Goal: Task Accomplishment & Management: Manage account settings

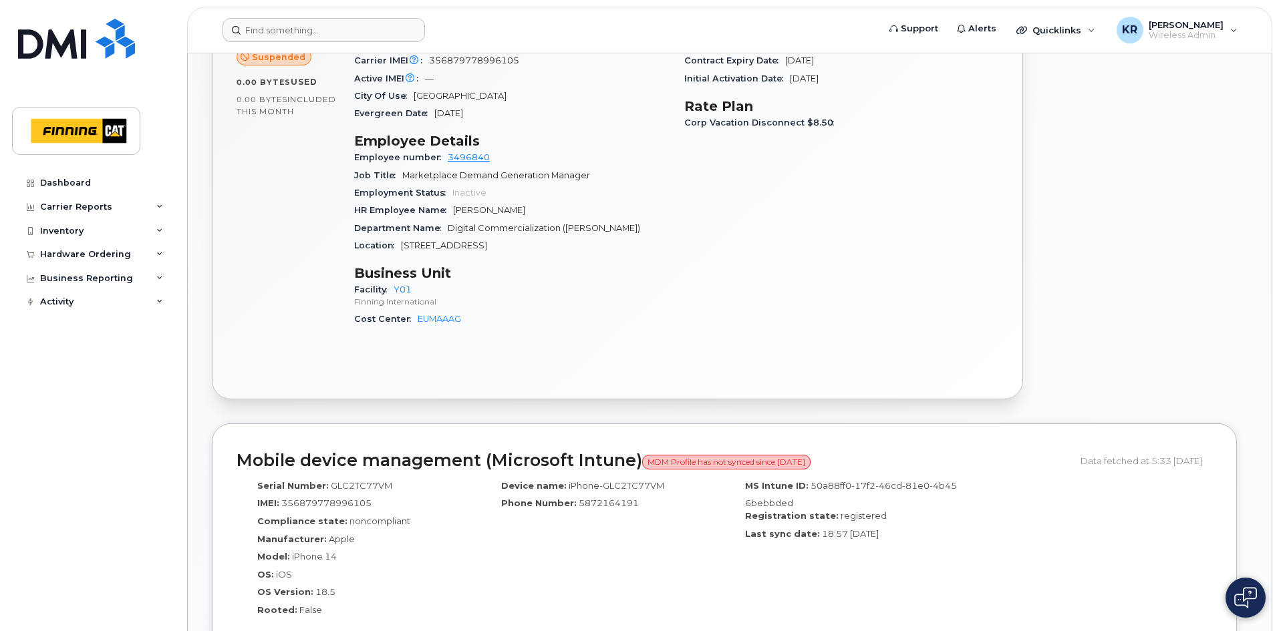
scroll to position [558, 0]
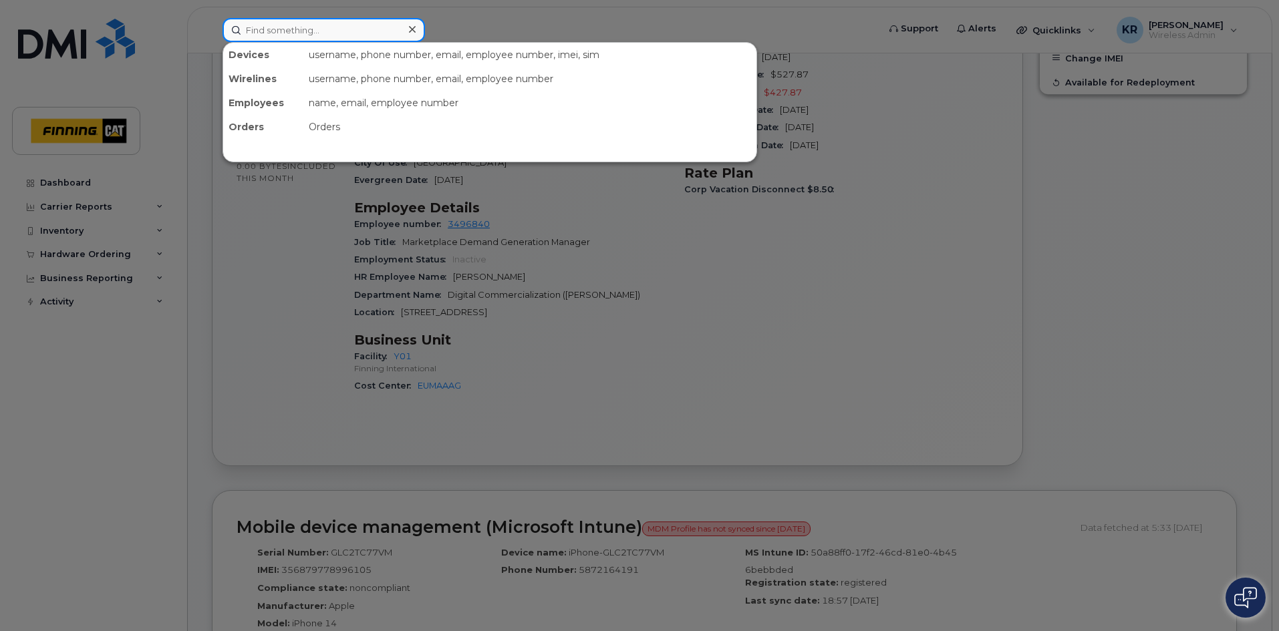
click at [335, 33] on input at bounding box center [323, 30] width 202 height 24
paste input "[PERSON_NAME]"
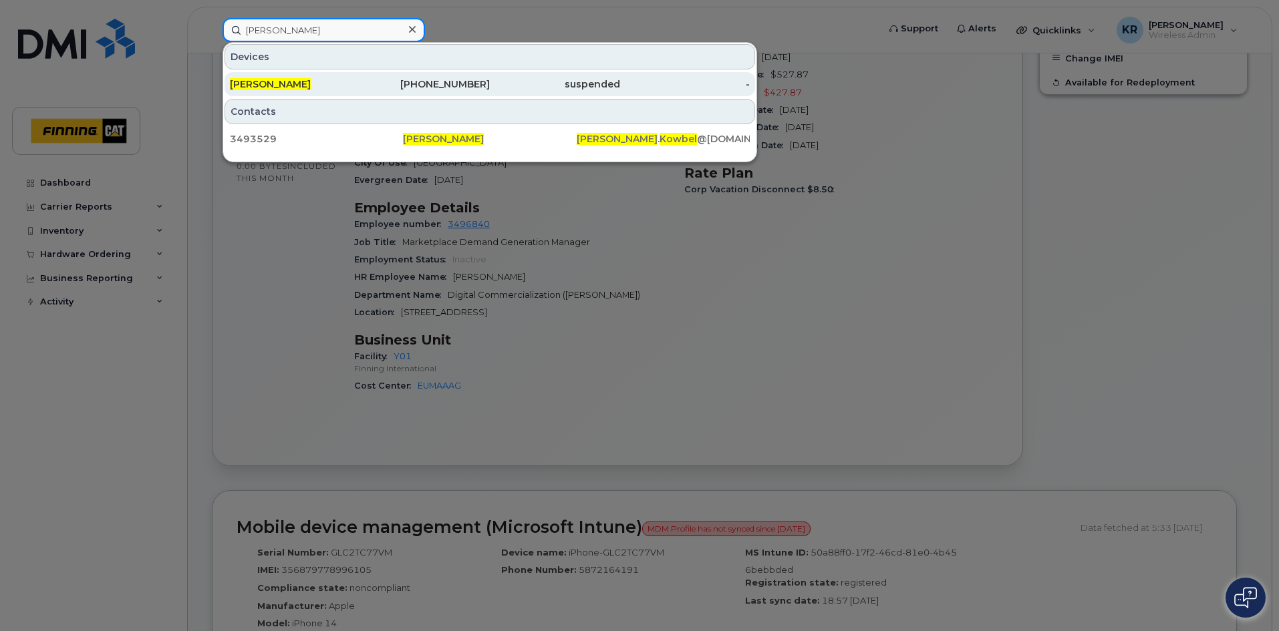
type input "[PERSON_NAME]"
click at [459, 84] on div "587-284-1532" at bounding box center [425, 83] width 130 height 13
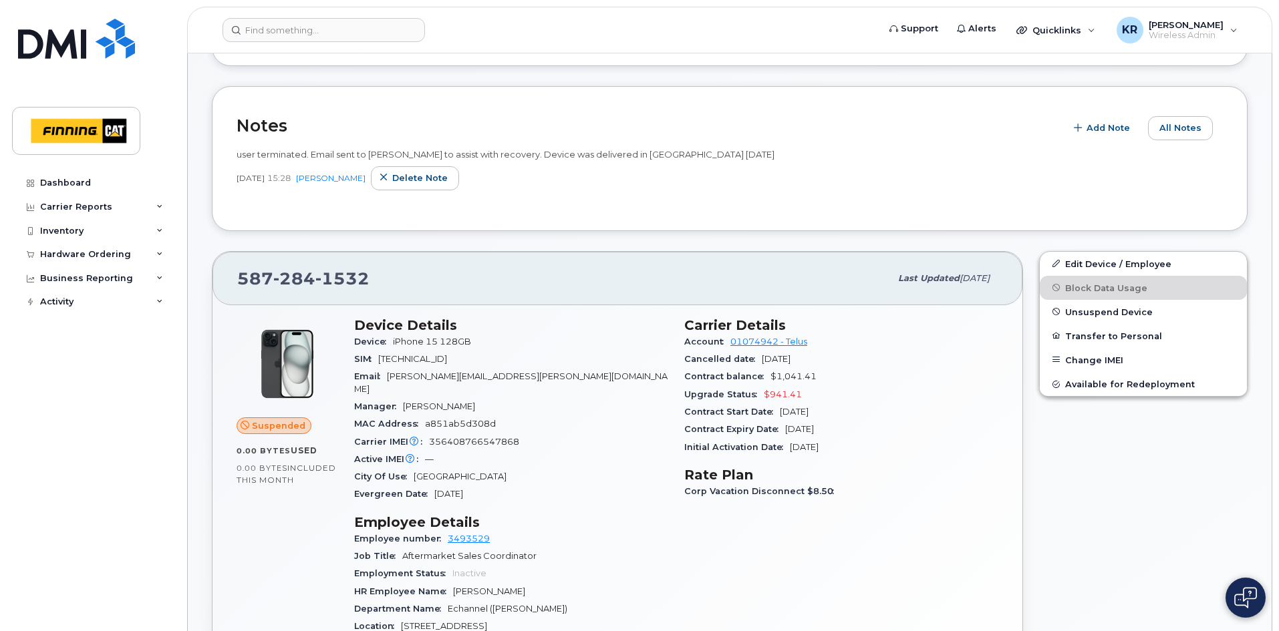
scroll to position [267, 0]
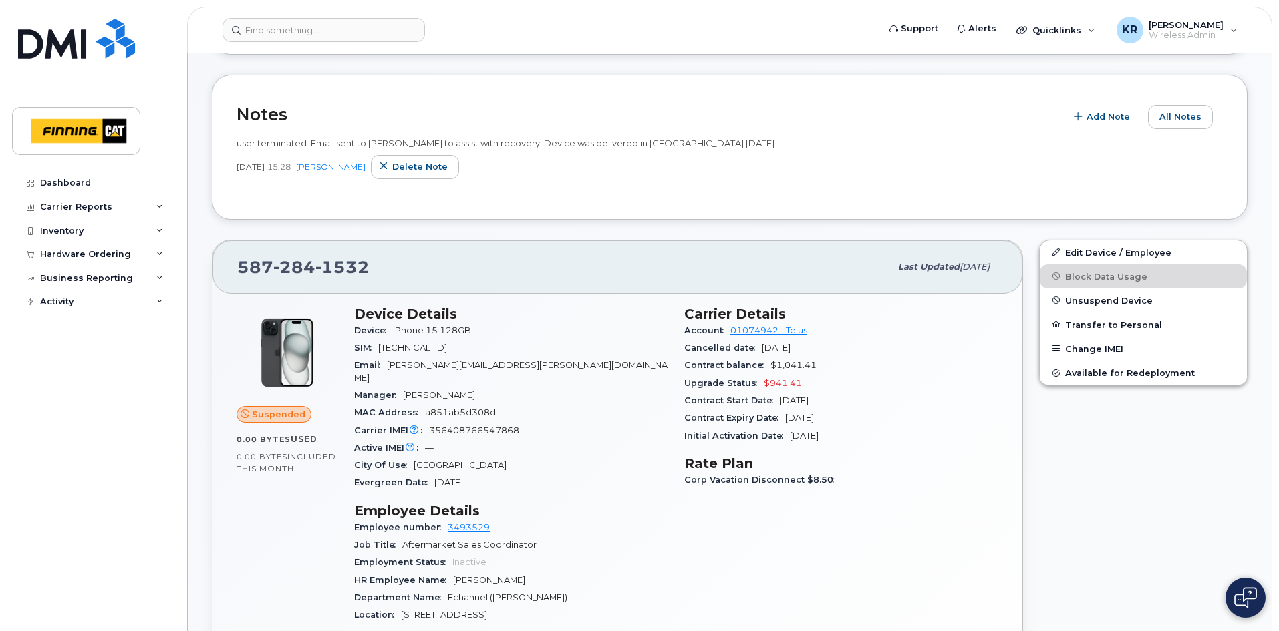
drag, startPoint x: 403, startPoint y: 383, endPoint x: 484, endPoint y: 386, distance: 80.2
click at [475, 390] on span "Michael Ducharme" at bounding box center [439, 395] width 72 height 10
click at [321, 29] on input at bounding box center [323, 30] width 202 height 24
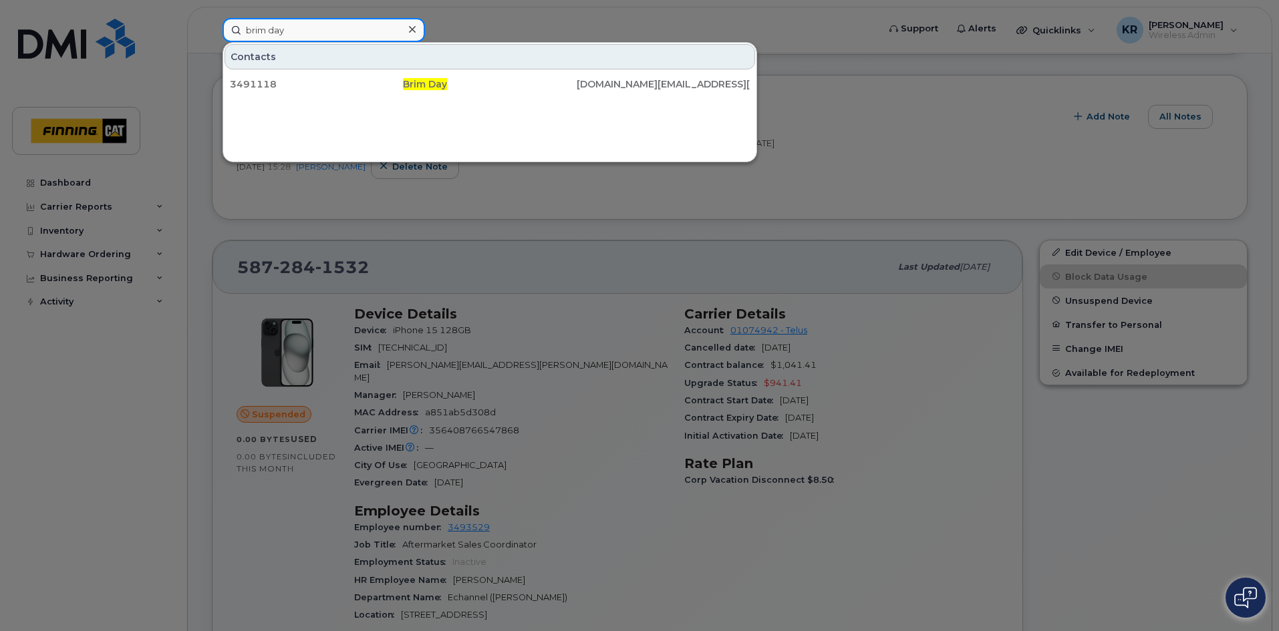
drag, startPoint x: 364, startPoint y: 25, endPoint x: 239, endPoint y: 27, distance: 124.9
click at [239, 27] on input "brim day" at bounding box center [323, 30] width 202 height 24
type input "glenn kozak"
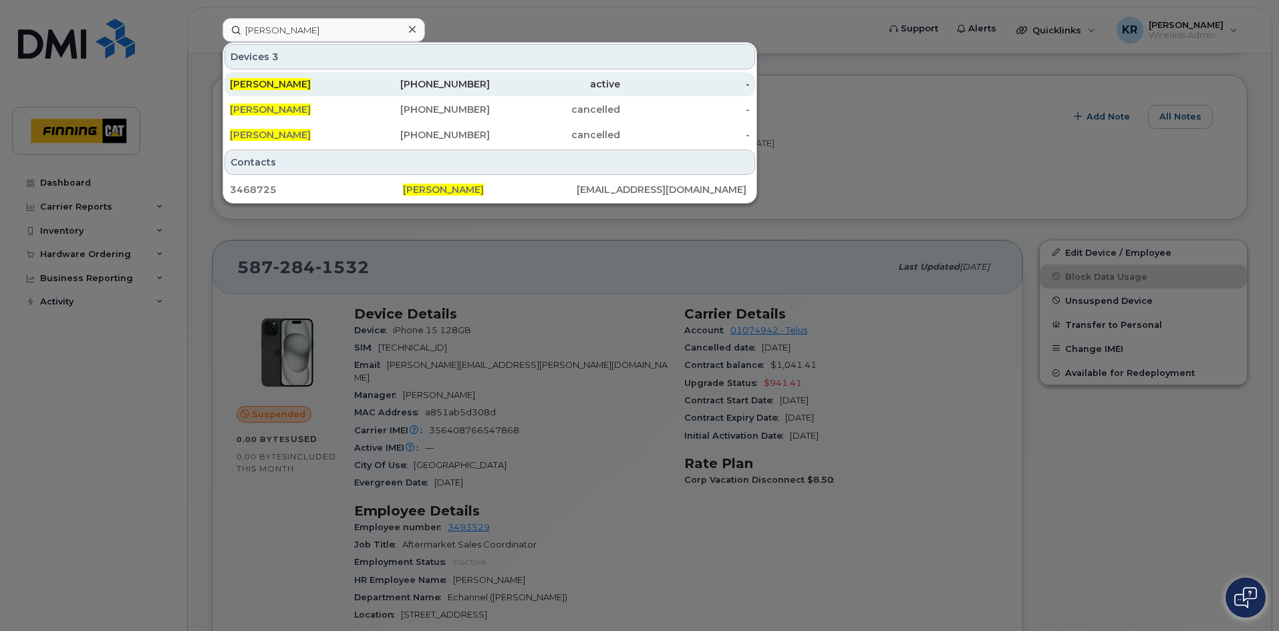
click at [508, 86] on div "active" at bounding box center [555, 83] width 130 height 13
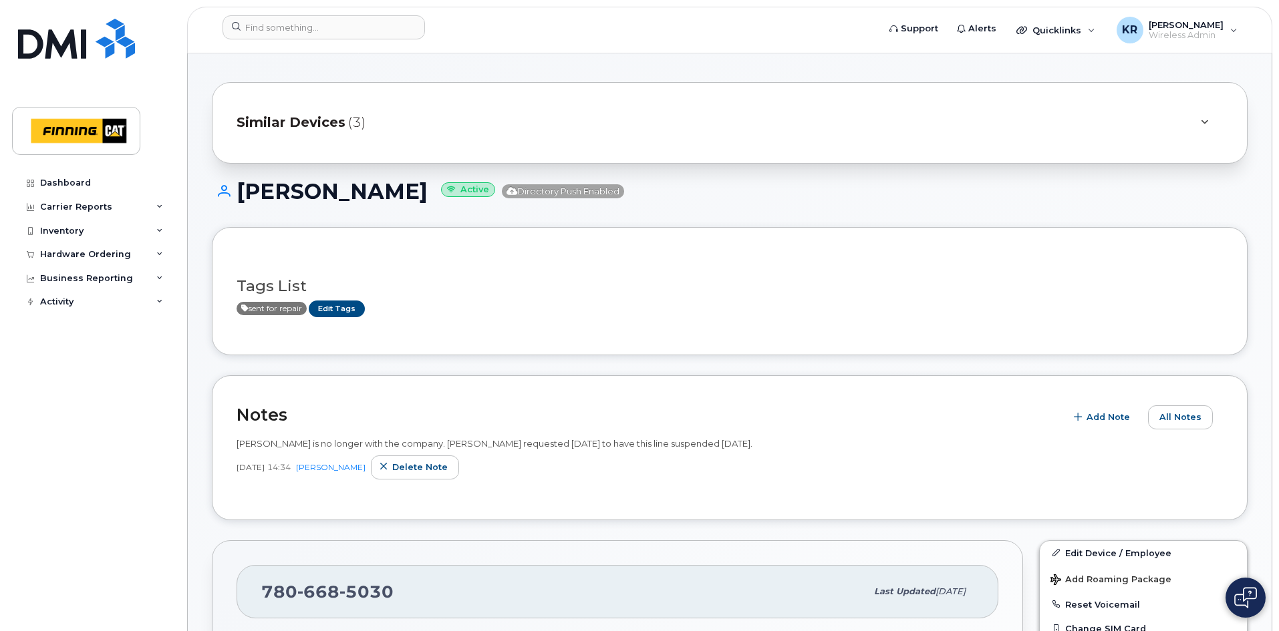
scroll to position [134, 0]
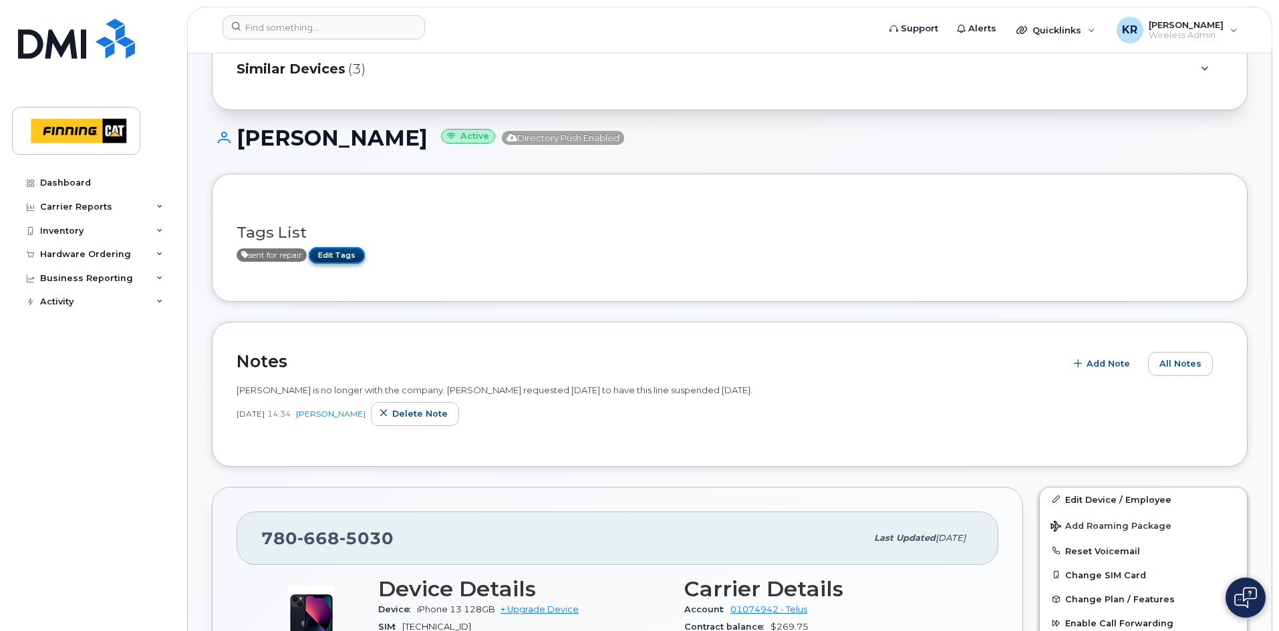
click at [347, 258] on link "Edit Tags" at bounding box center [337, 255] width 56 height 17
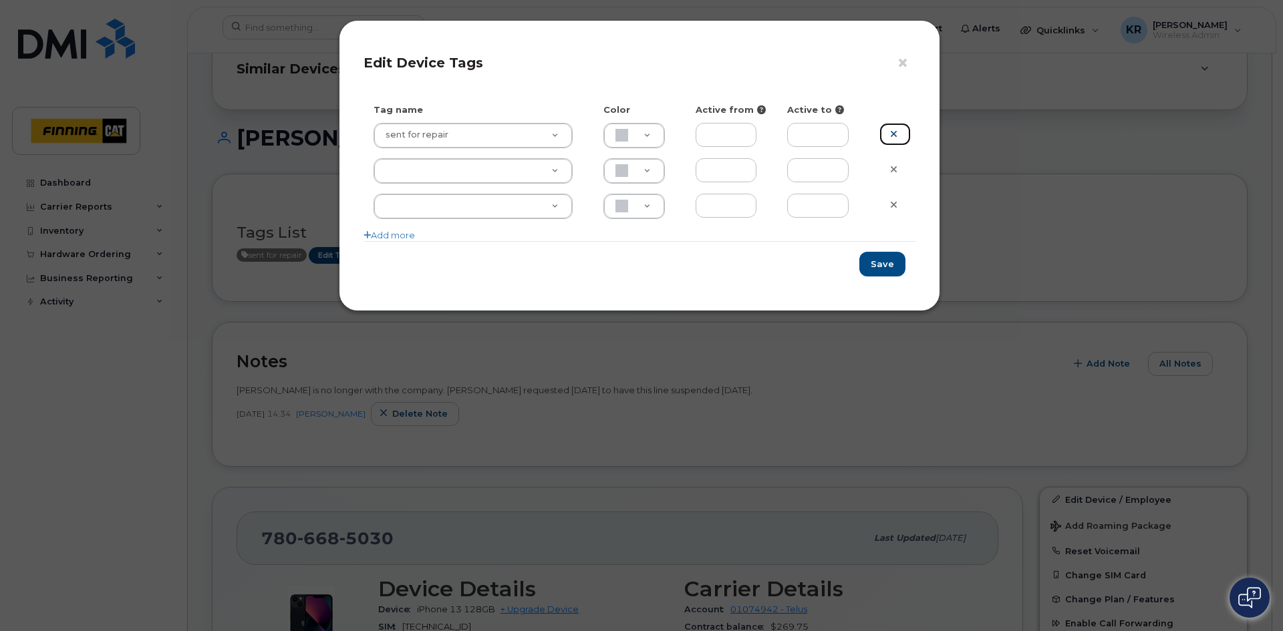
drag, startPoint x: 890, startPoint y: 137, endPoint x: 872, endPoint y: 139, distance: 18.8
click at [890, 136] on icon at bounding box center [893, 134] width 7 height 10
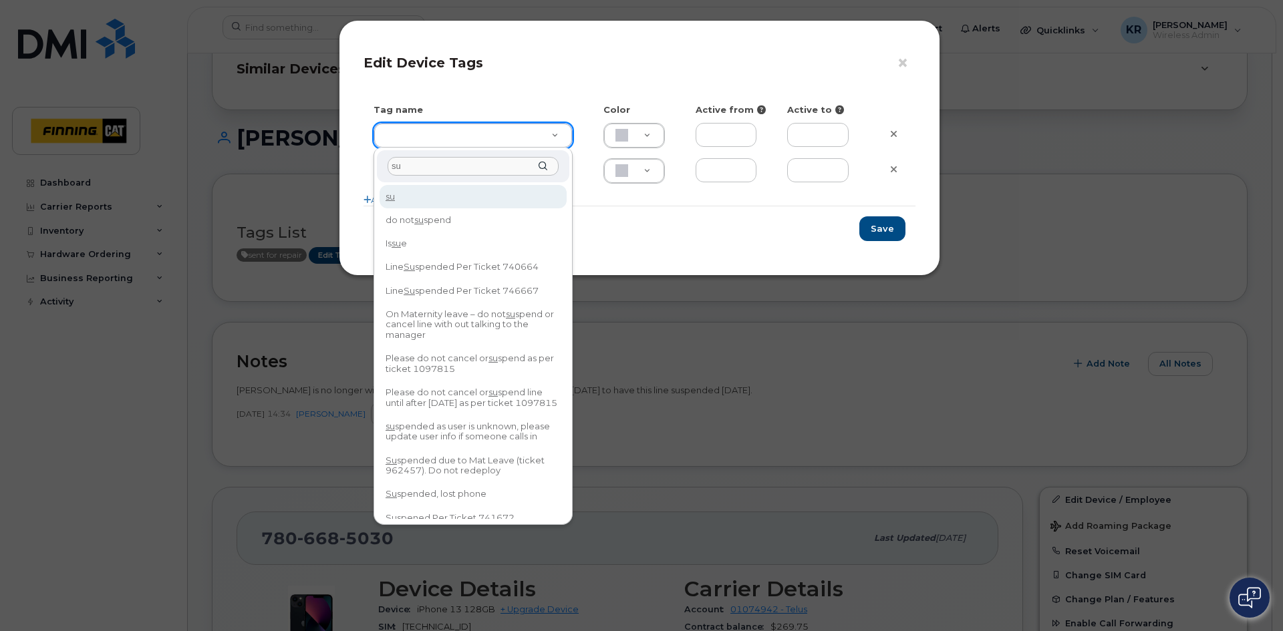
type input "s"
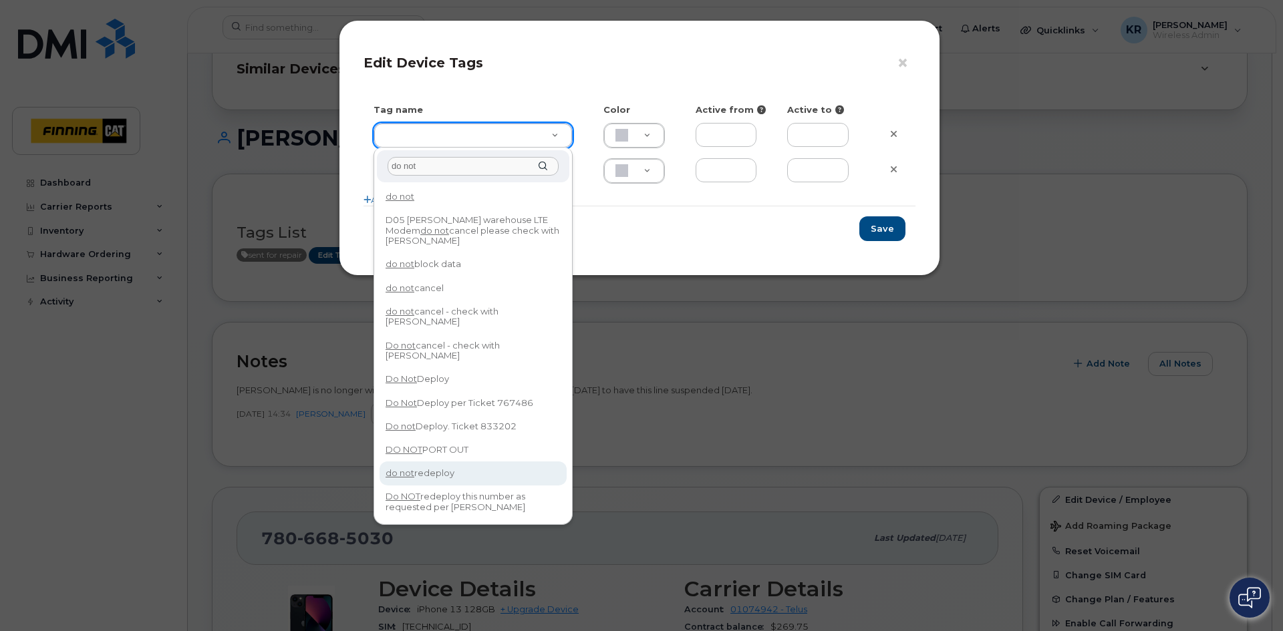
type input "do not"
type input "do not redeploy"
type input "F8C6C8"
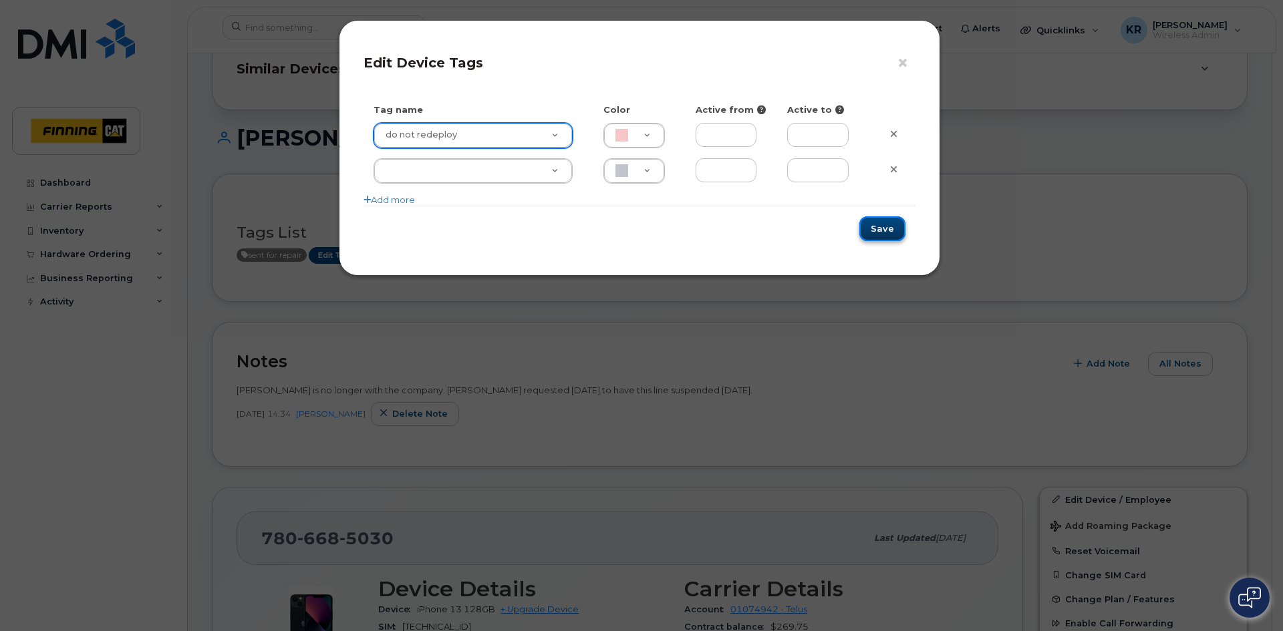
click at [884, 224] on button "Save" at bounding box center [882, 228] width 46 height 25
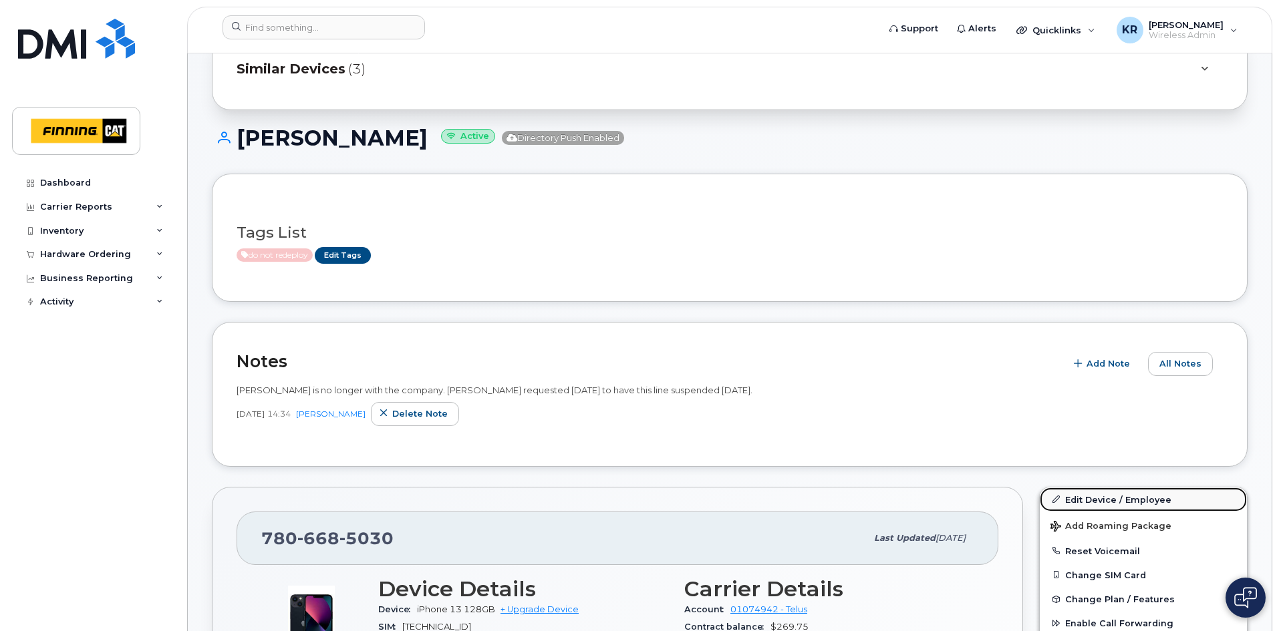
drag, startPoint x: 1088, startPoint y: 500, endPoint x: 1084, endPoint y: 493, distance: 8.4
click at [1088, 500] on link "Edit Device / Employee" at bounding box center [1142, 500] width 207 height 24
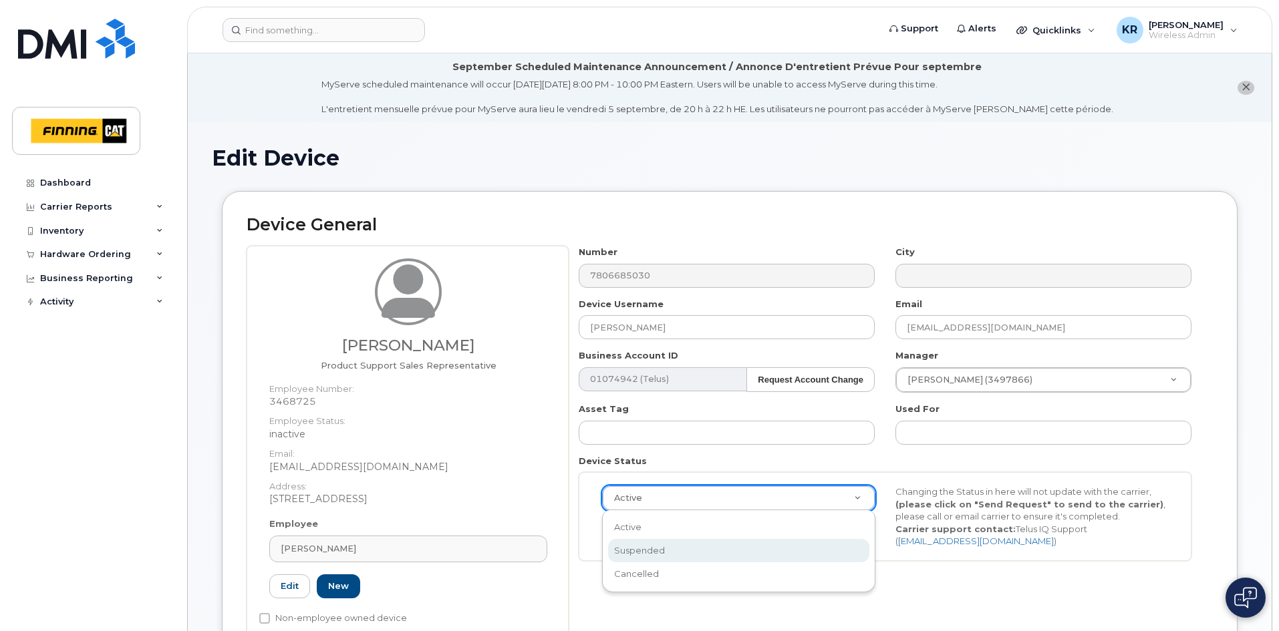
select select "suspended"
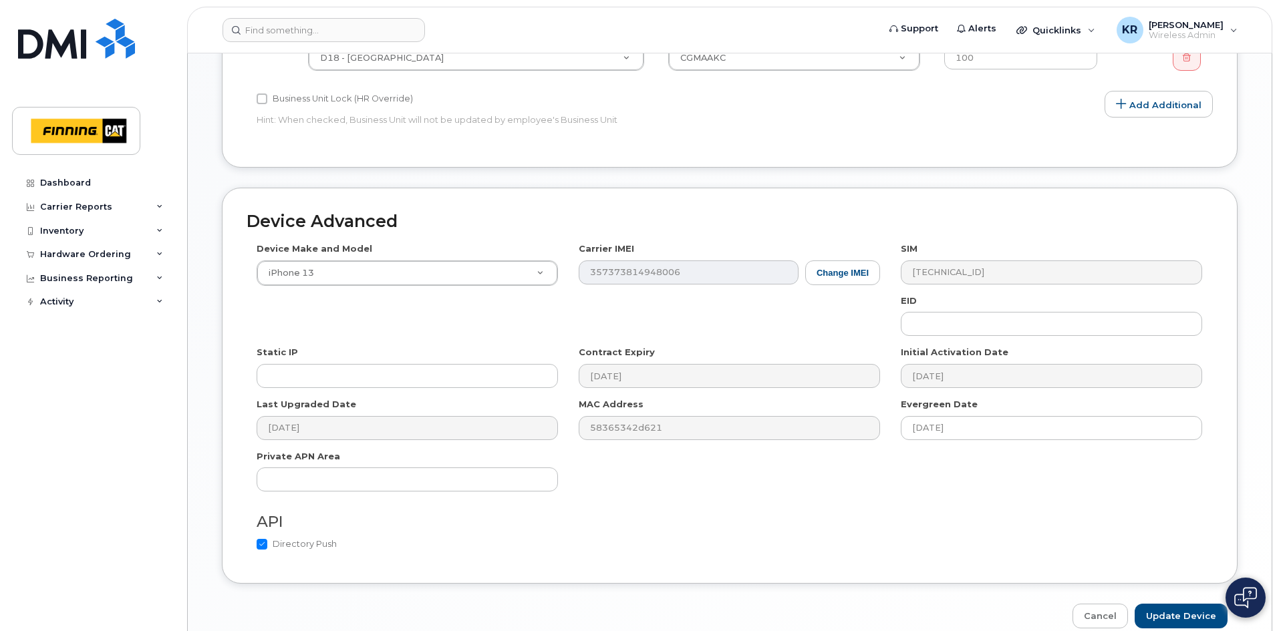
scroll to position [801, 0]
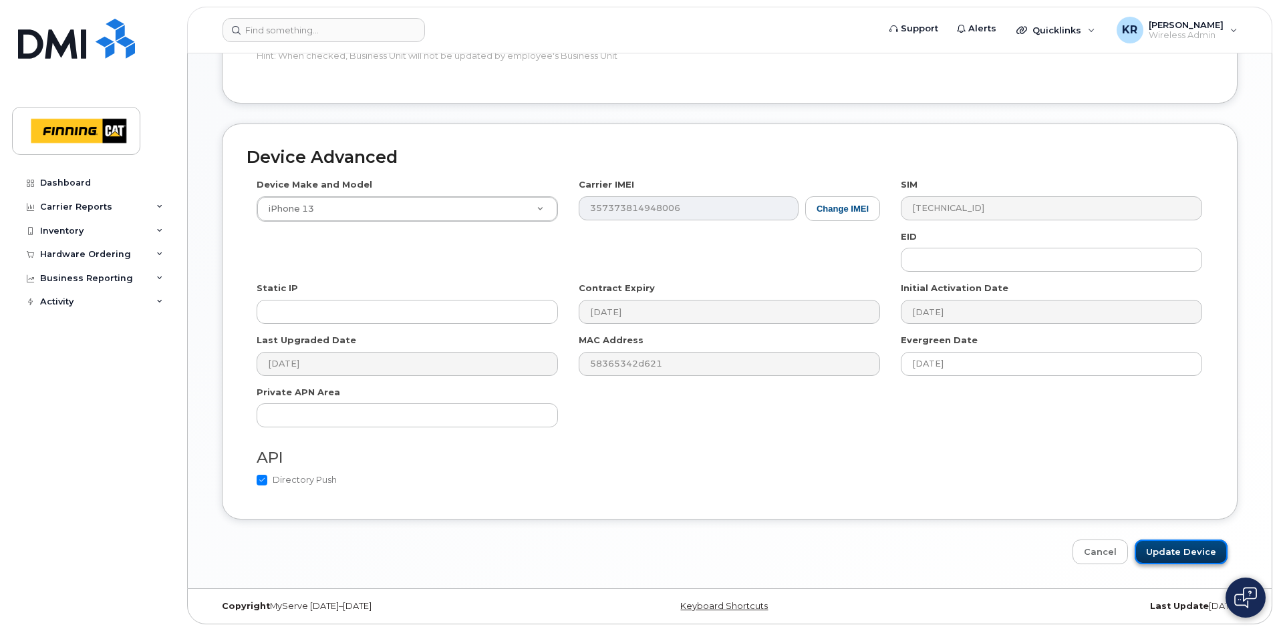
click at [1181, 551] on input "Update Device" at bounding box center [1180, 552] width 93 height 25
type input "Saving..."
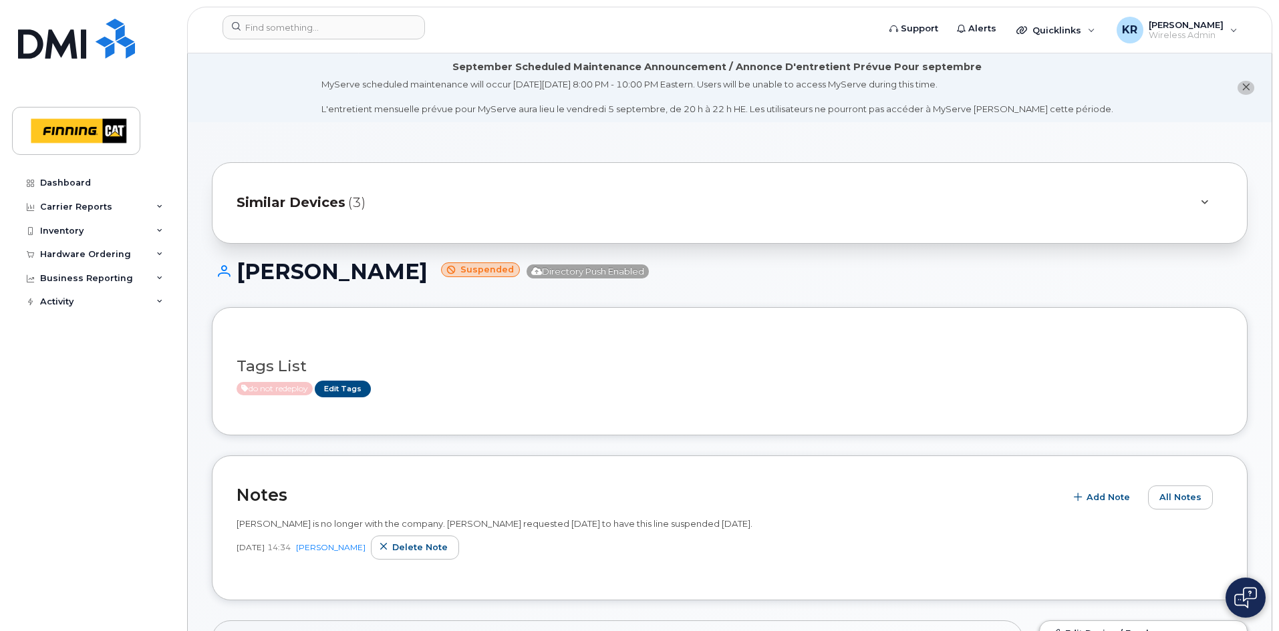
scroll to position [134, 0]
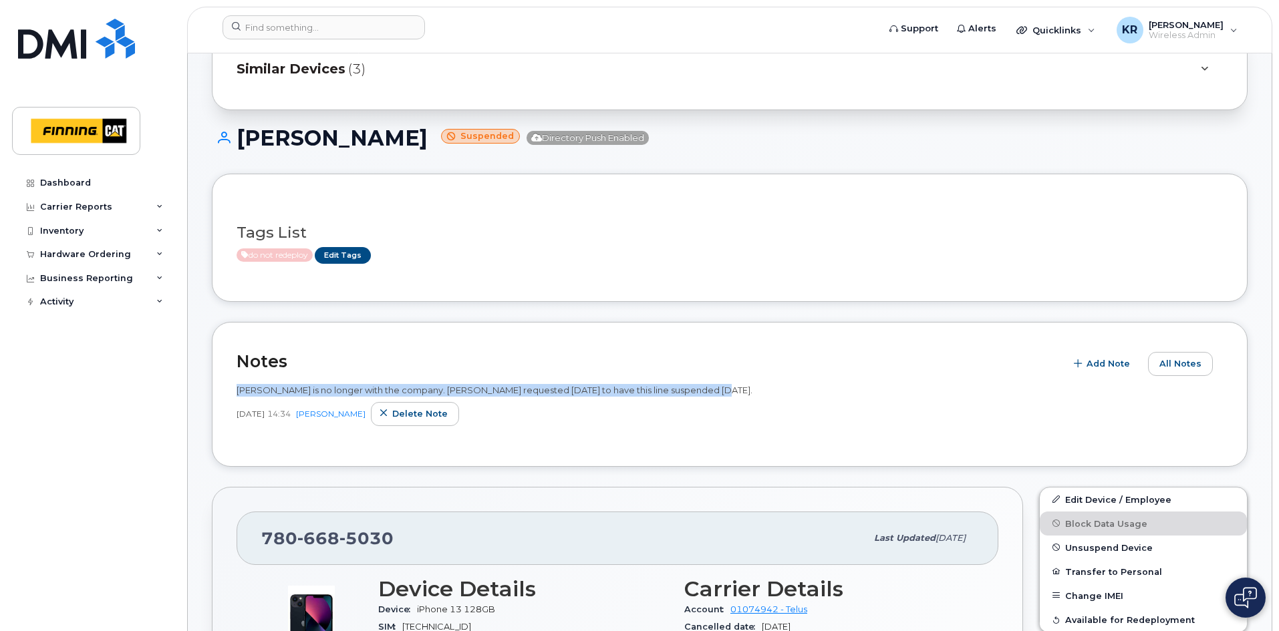
drag, startPoint x: 238, startPoint y: 389, endPoint x: 711, endPoint y: 385, distance: 472.3
click at [711, 385] on div "[PERSON_NAME] is no longer with the company. [PERSON_NAME] requested [DATE] to …" at bounding box center [729, 390] width 986 height 13
copy span "[PERSON_NAME] is no longer with the company. [PERSON_NAME] requested [DATE] to …"
click at [1112, 366] on span "Add Note" at bounding box center [1107, 363] width 43 height 13
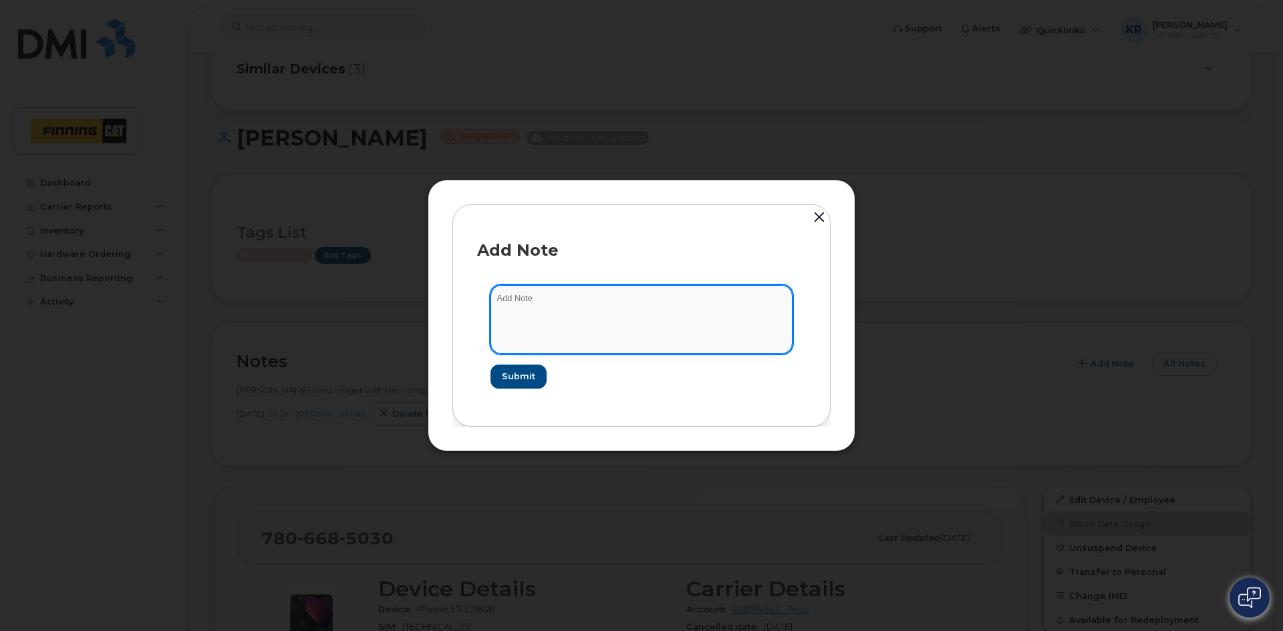
click at [514, 298] on textarea at bounding box center [641, 319] width 302 height 68
type textarea "Suspended as per request from [PERSON_NAME] - holding line and device for new h…"
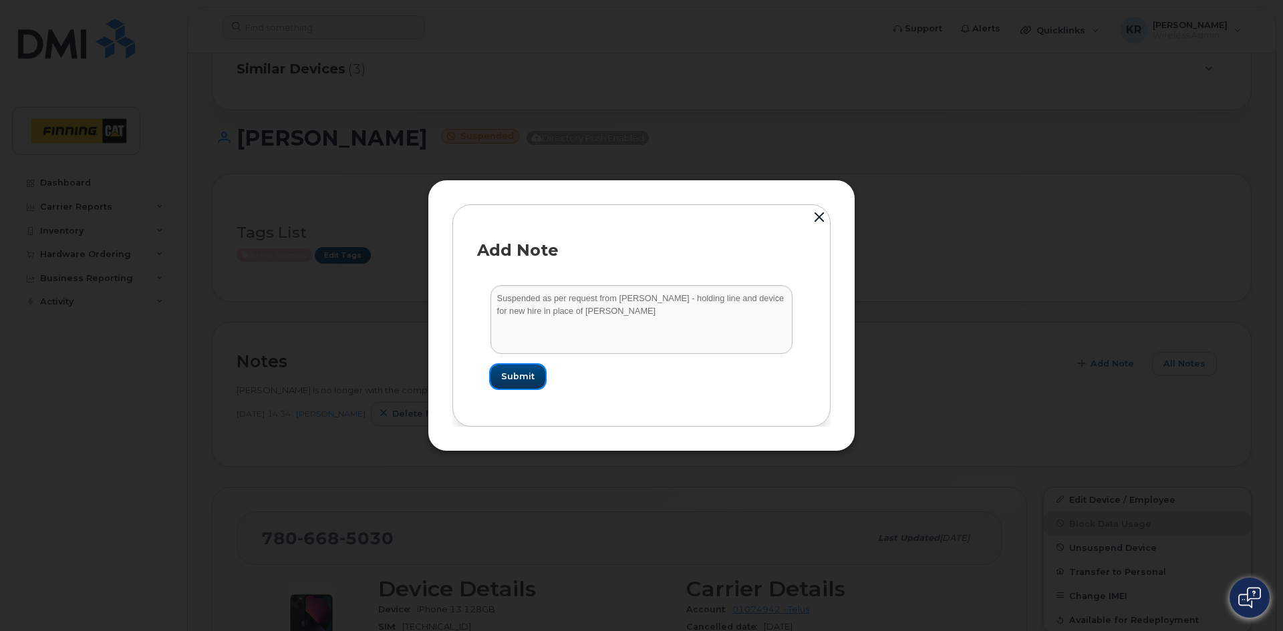
click at [517, 380] on span "Submit" at bounding box center [517, 376] width 33 height 13
